Goal: Register for event/course

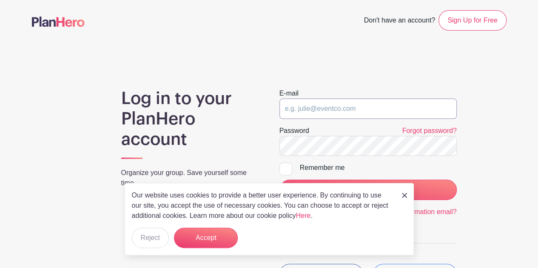
type input "[PERSON_NAME][EMAIL_ADDRESS][DOMAIN_NAME]"
click at [294, 166] on label "Remember me" at bounding box center [367, 168] width 177 height 10
click at [285, 166] on input "Remember me" at bounding box center [282, 166] width 6 height 6
checkbox input "true"
click at [218, 222] on div "Our website uses cookies to provide a better user experience. By continuing to …" at bounding box center [269, 219] width 289 height 72
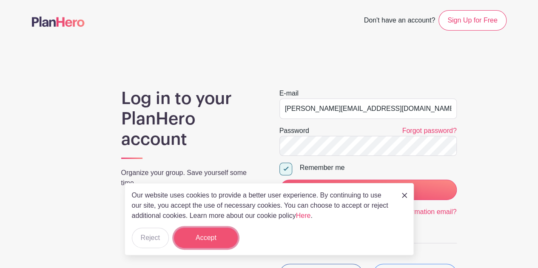
click at [216, 233] on button "Accept" at bounding box center [206, 238] width 64 height 20
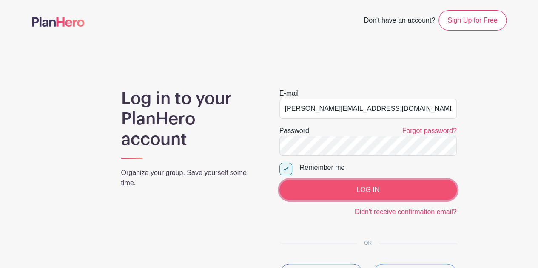
click at [356, 191] on input "LOG IN" at bounding box center [367, 190] width 177 height 20
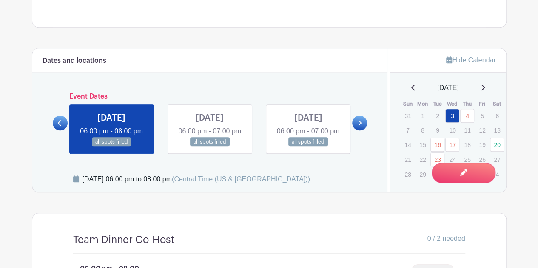
scroll to position [396, 0]
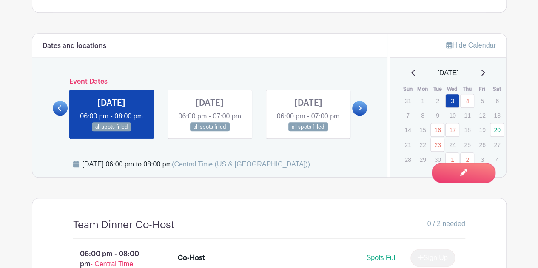
click at [361, 111] on icon at bounding box center [360, 108] width 4 height 6
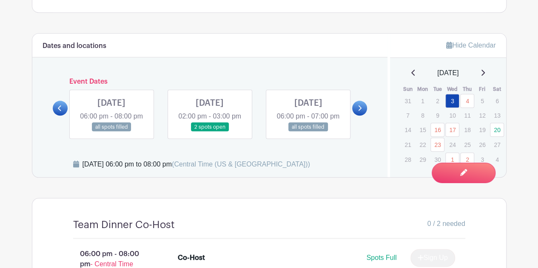
click at [361, 111] on icon at bounding box center [360, 108] width 4 height 6
click at [360, 116] on link at bounding box center [359, 108] width 15 height 15
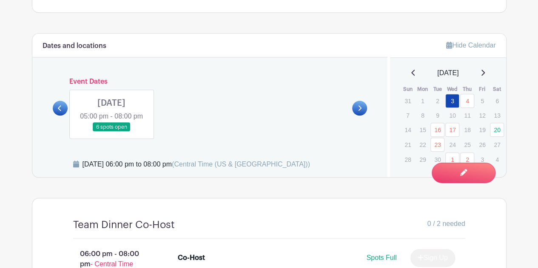
click at [60, 112] on link at bounding box center [60, 108] width 15 height 15
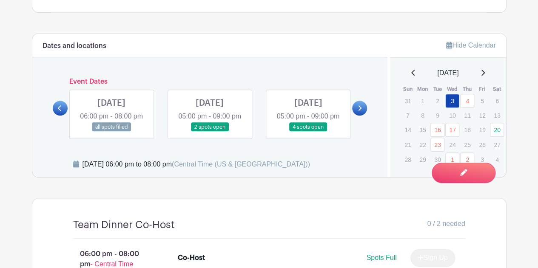
click at [60, 111] on icon at bounding box center [59, 108] width 3 height 6
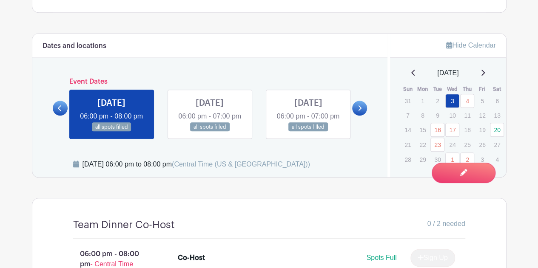
click at [60, 111] on icon at bounding box center [59, 108] width 3 height 6
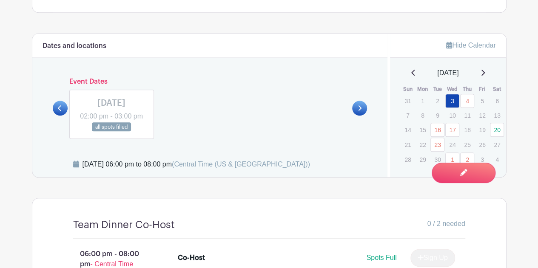
click at [365, 116] on link at bounding box center [359, 108] width 15 height 15
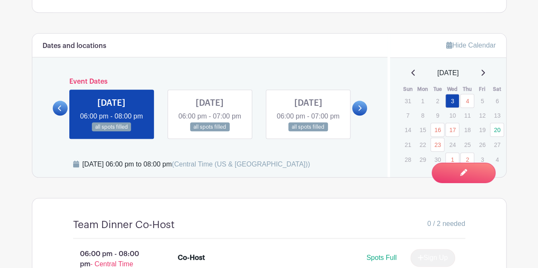
click at [210, 132] on link at bounding box center [210, 132] width 0 height 0
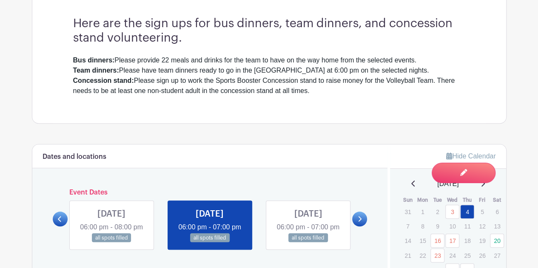
scroll to position [334, 0]
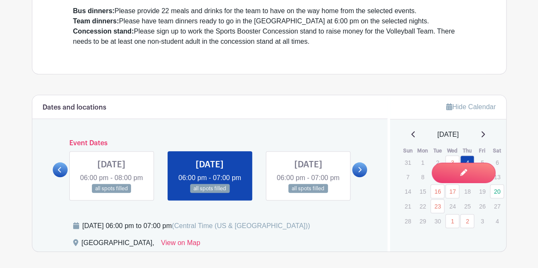
click at [58, 173] on icon at bounding box center [60, 170] width 4 height 6
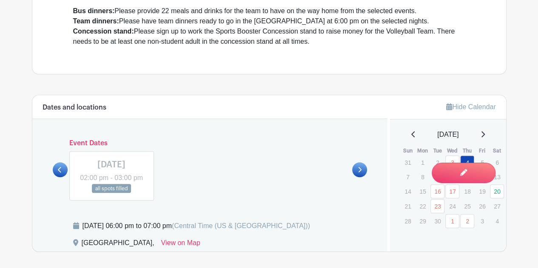
click at [364, 177] on link at bounding box center [359, 170] width 15 height 15
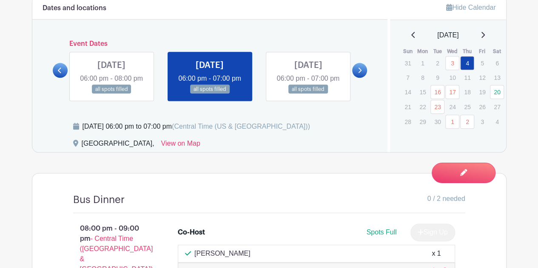
scroll to position [433, 0]
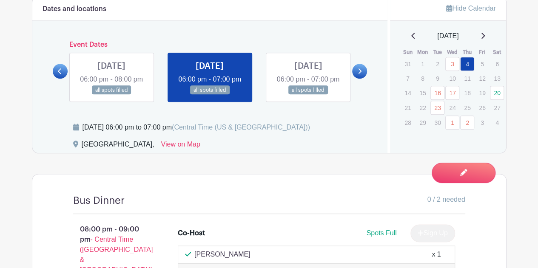
click at [210, 95] on link at bounding box center [210, 95] width 0 height 0
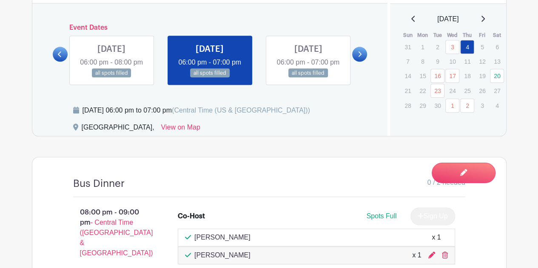
scroll to position [447, 0]
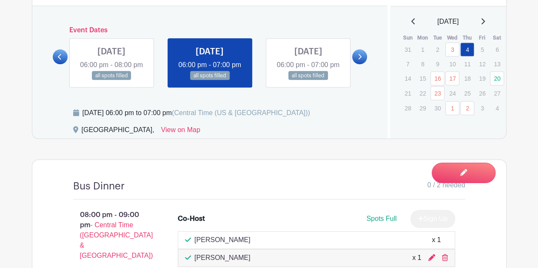
click at [111, 80] on link at bounding box center [111, 80] width 0 height 0
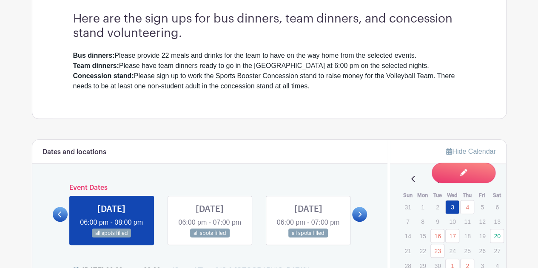
scroll to position [289, 0]
